Goal: Task Accomplishment & Management: Use online tool/utility

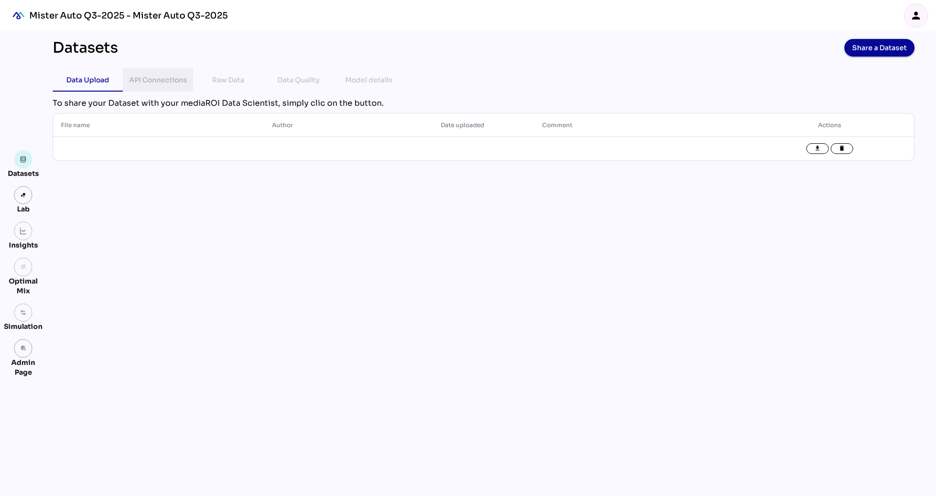
click at [152, 81] on div "API Connections" at bounding box center [158, 80] width 58 height 12
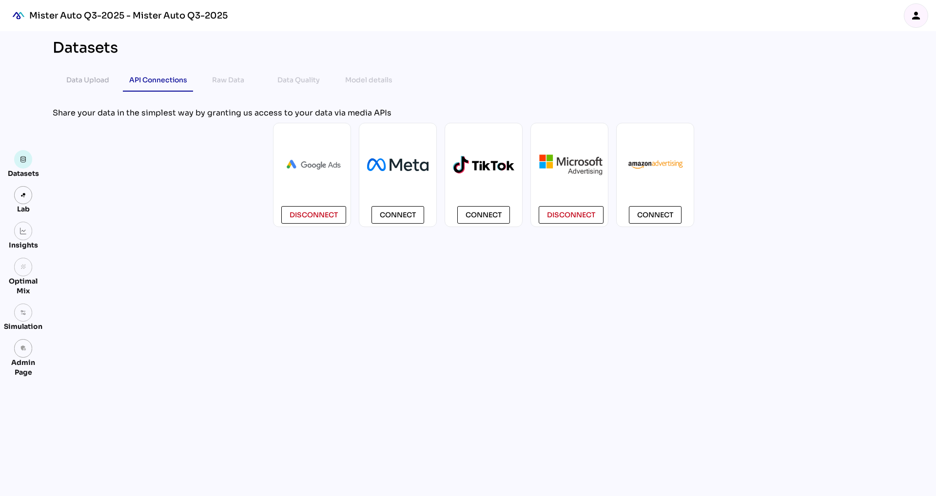
click at [920, 16] on icon "person" at bounding box center [916, 16] width 12 height 12
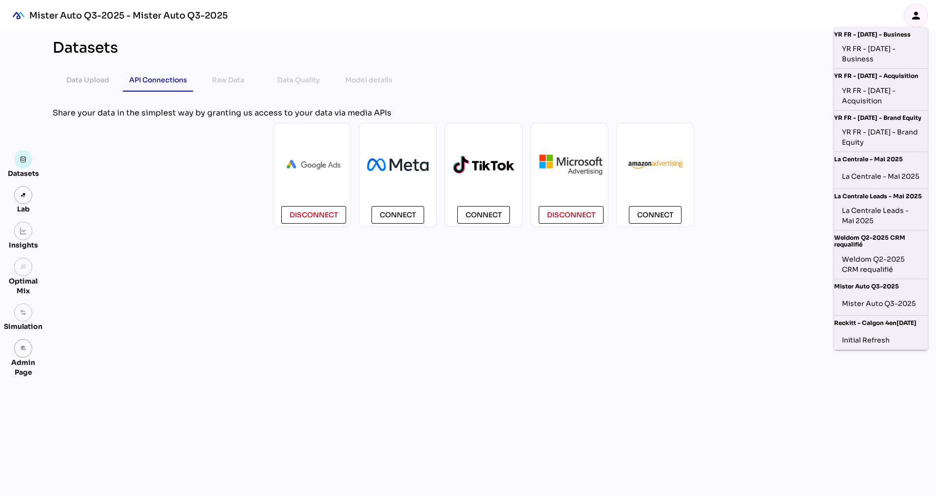
scroll to position [223, 0]
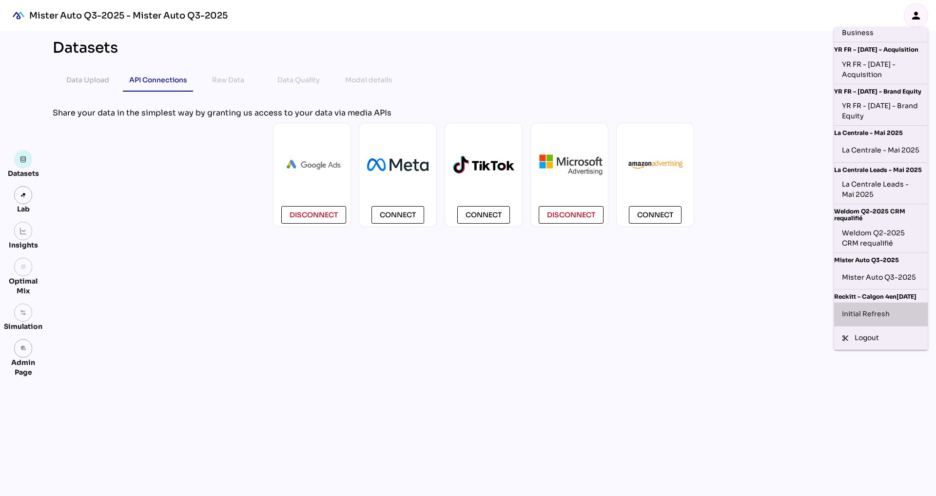
click at [876, 313] on div "Initial Refresh" at bounding box center [881, 315] width 78 height 16
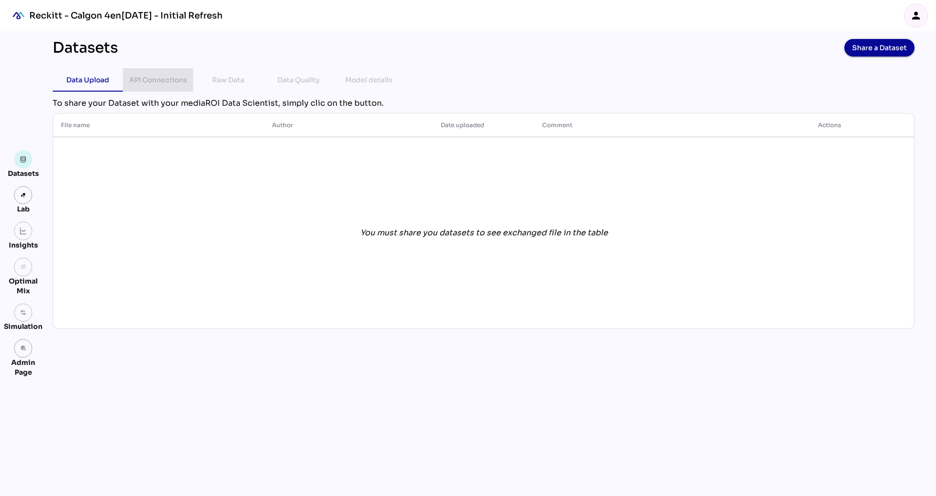
click at [145, 76] on div "API Connections" at bounding box center [158, 80] width 58 height 12
